Goal: Navigation & Orientation: Find specific page/section

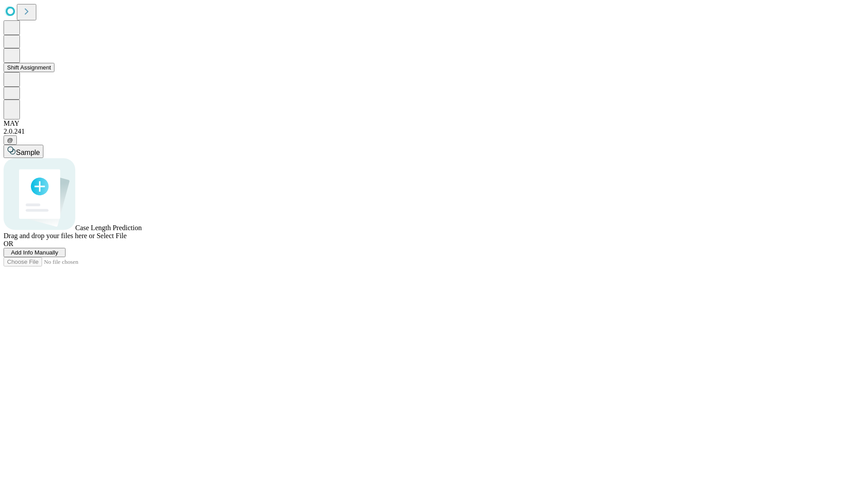
click at [54, 72] on button "Shift Assignment" at bounding box center [29, 67] width 51 height 9
